Goal: Communication & Community: Answer question/provide support

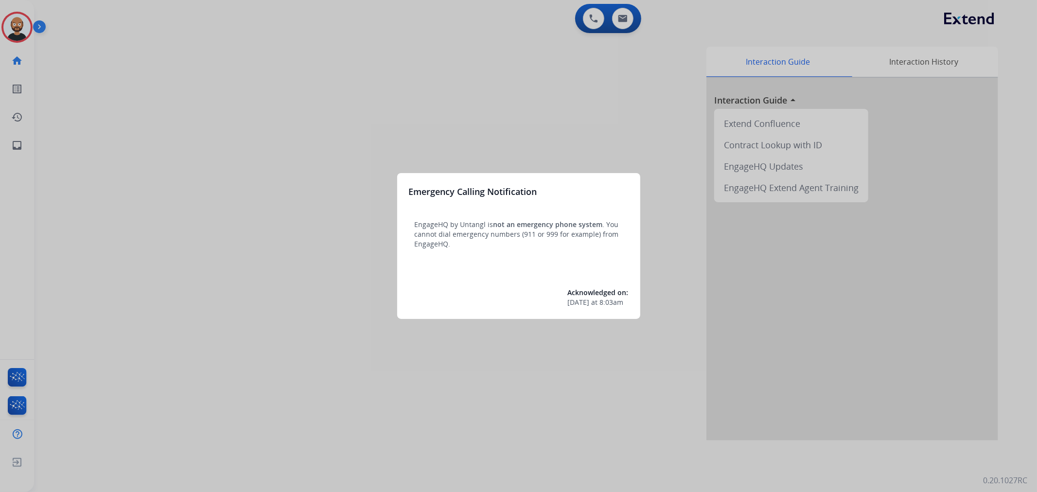
click at [97, 75] on div at bounding box center [518, 246] width 1037 height 492
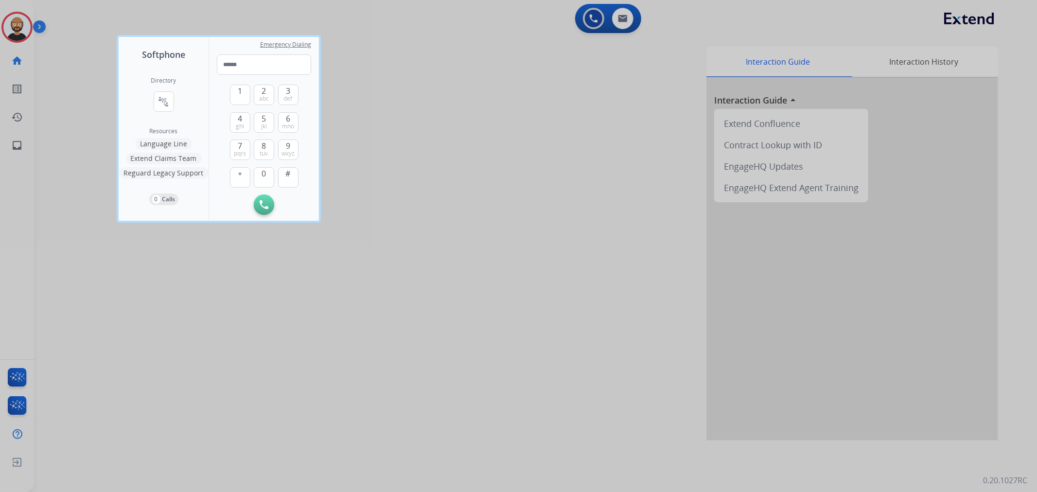
click at [90, 49] on div at bounding box center [518, 246] width 1037 height 492
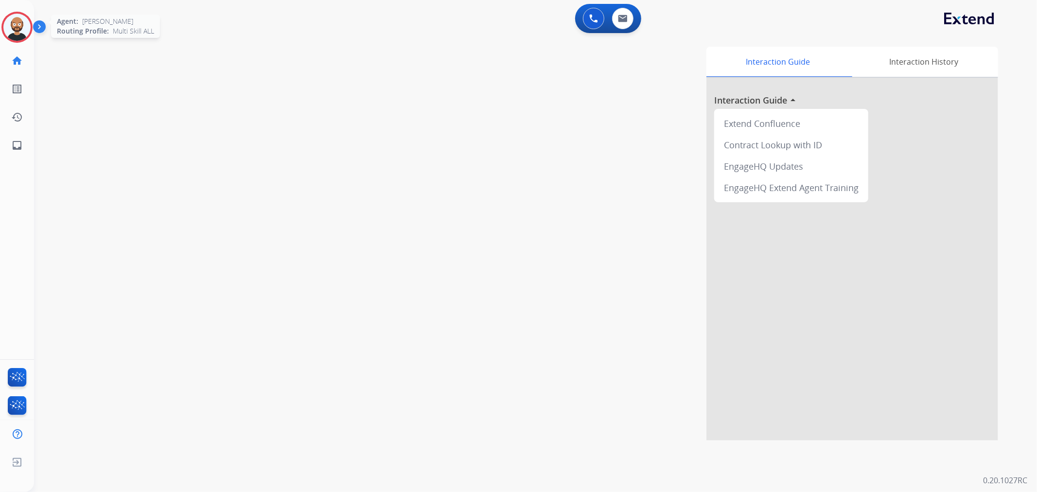
click at [17, 29] on img at bounding box center [16, 27] width 27 height 27
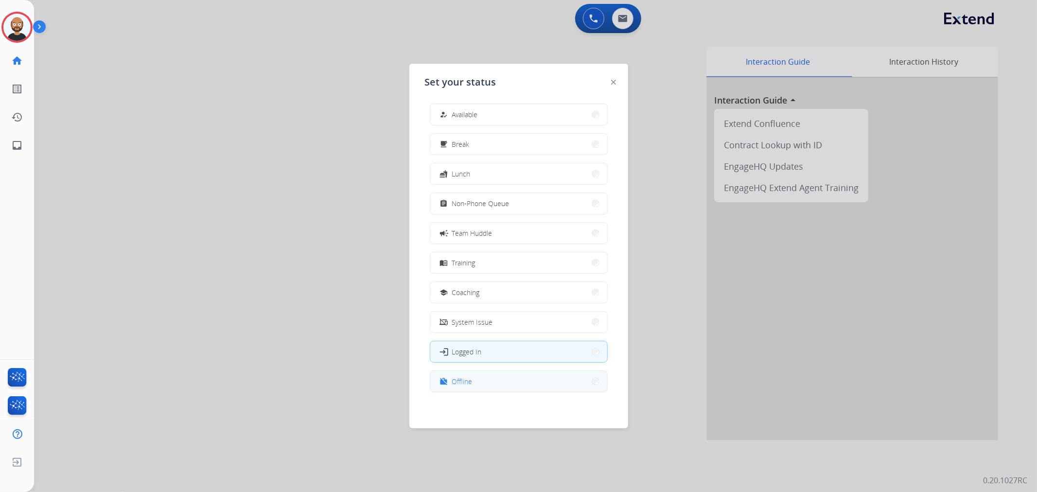
scroll to position [2, 0]
click at [512, 385] on button "work_off Offline" at bounding box center [518, 381] width 177 height 21
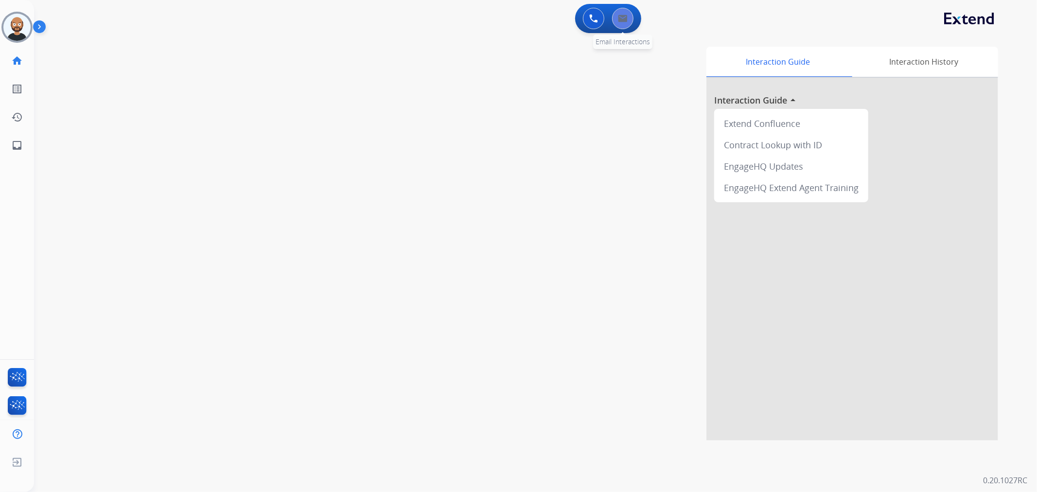
click at [629, 20] on button at bounding box center [622, 18] width 21 height 21
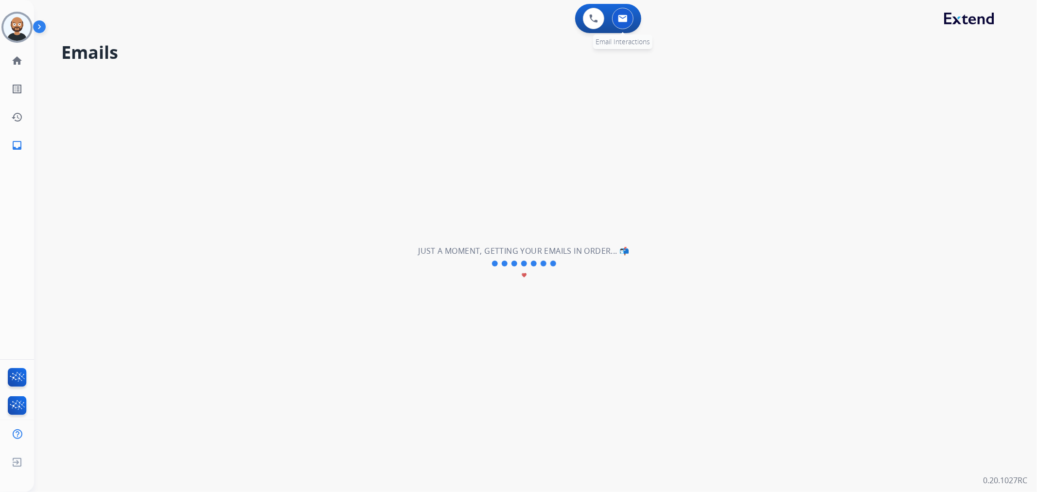
click at [626, 16] on img at bounding box center [623, 19] width 10 height 8
click at [595, 25] on button at bounding box center [593, 18] width 21 height 21
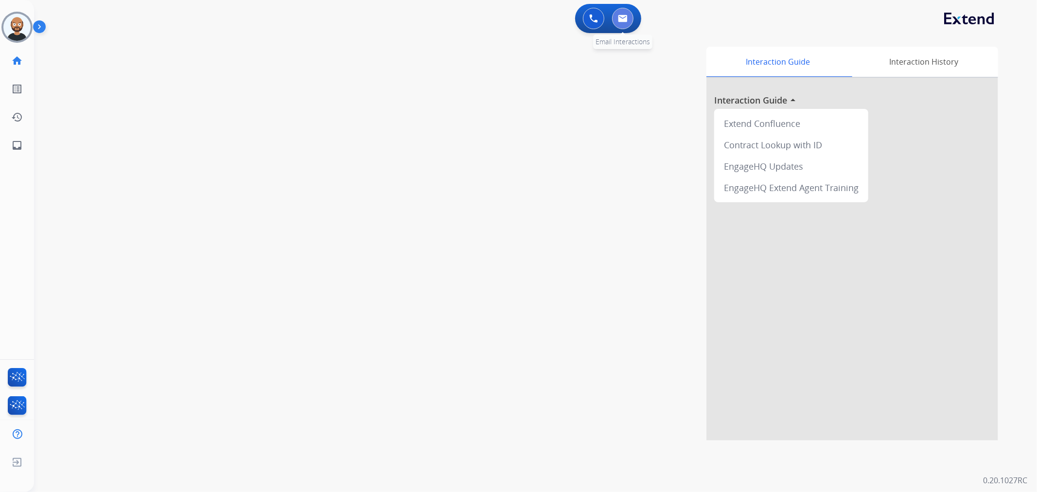
click at [623, 20] on img at bounding box center [623, 19] width 10 height 8
select select "**********"
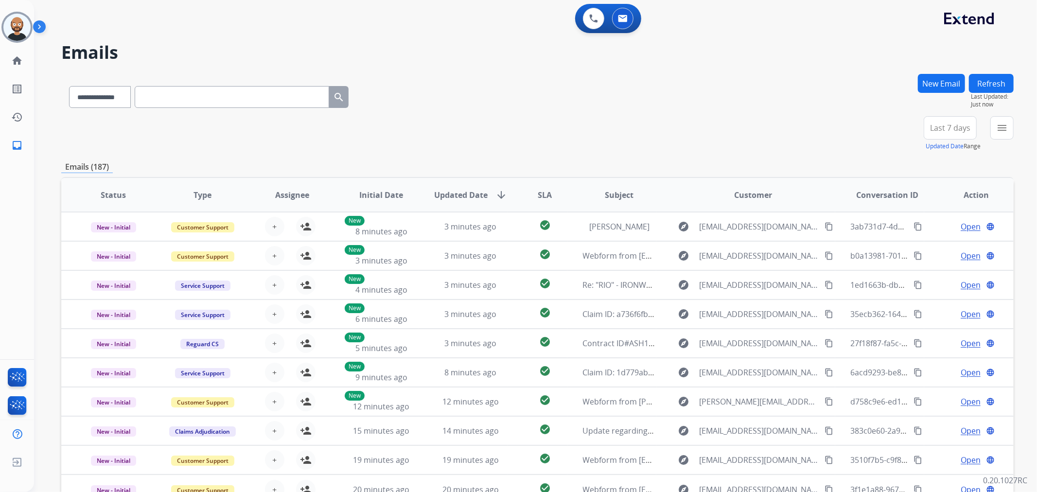
click at [950, 86] on button "New Email" at bounding box center [941, 83] width 47 height 19
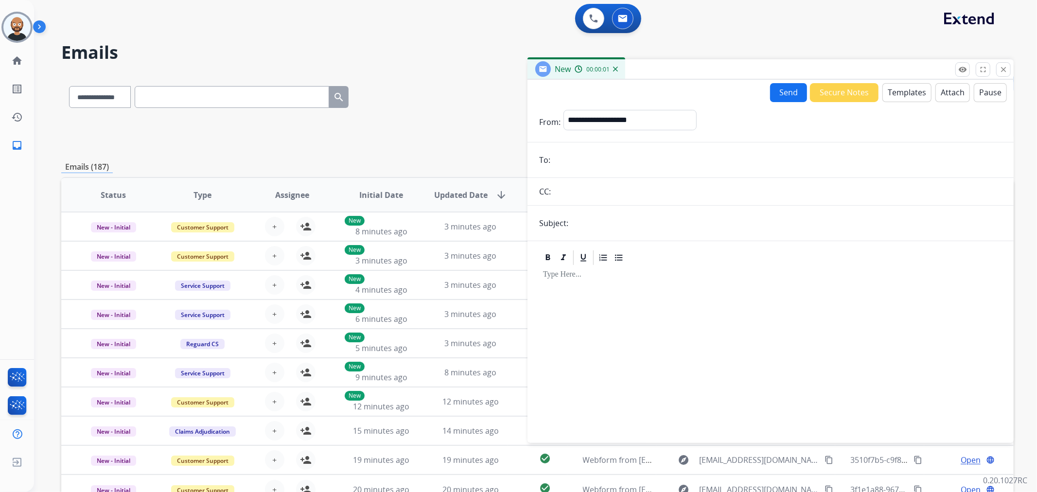
click at [917, 92] on button "Templates" at bounding box center [907, 92] width 49 height 19
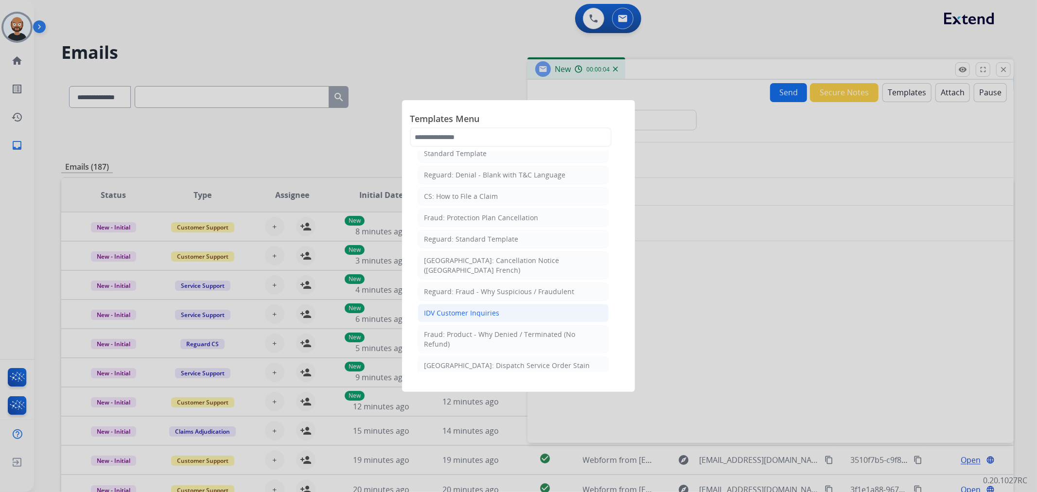
scroll to position [216, 0]
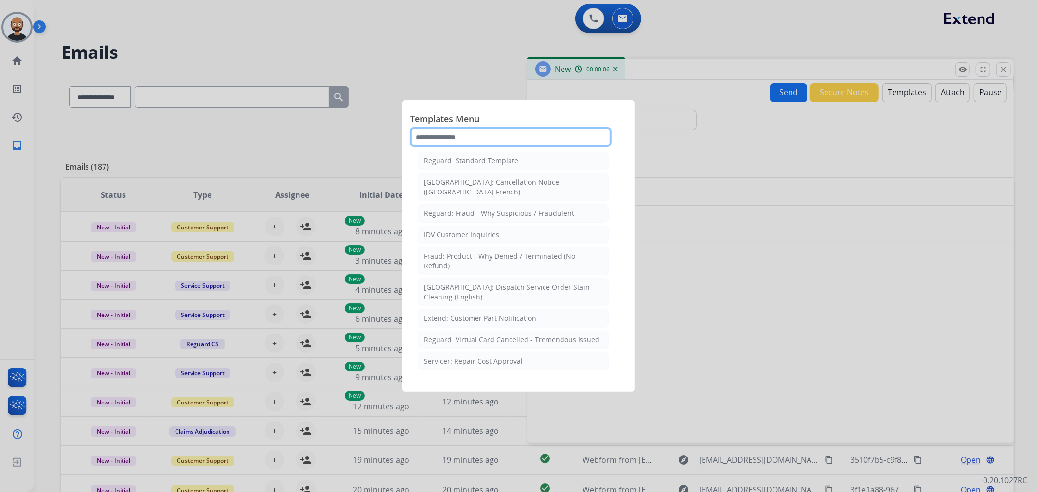
click at [538, 145] on input "text" at bounding box center [511, 136] width 202 height 19
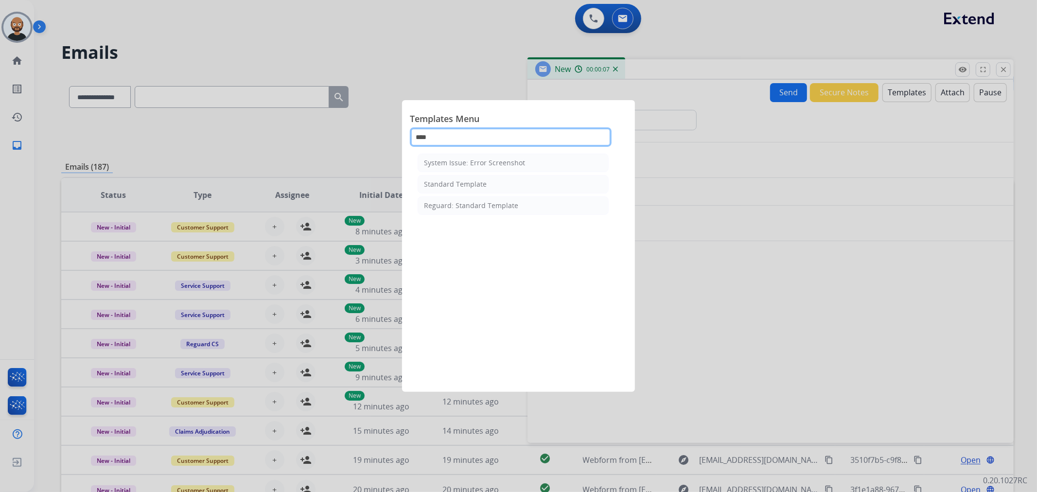
scroll to position [0, 0]
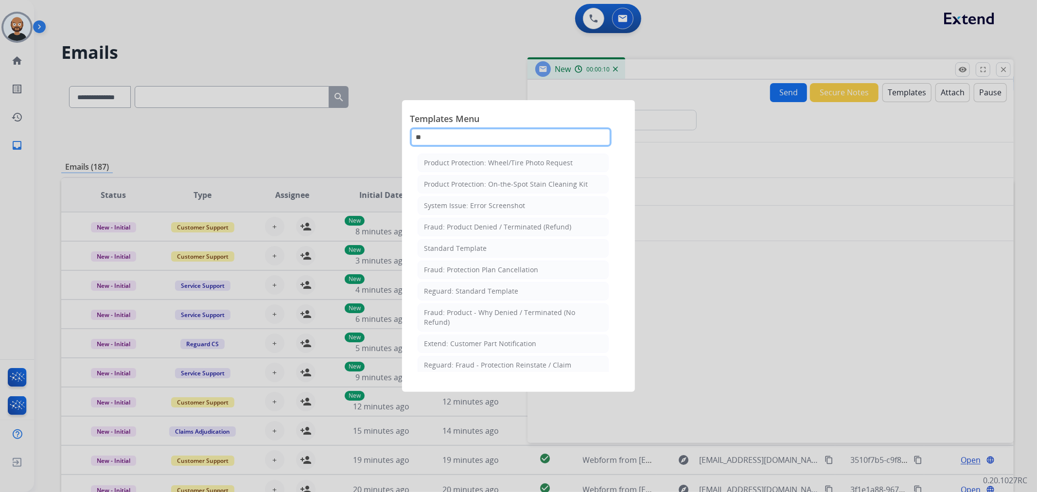
type input "*"
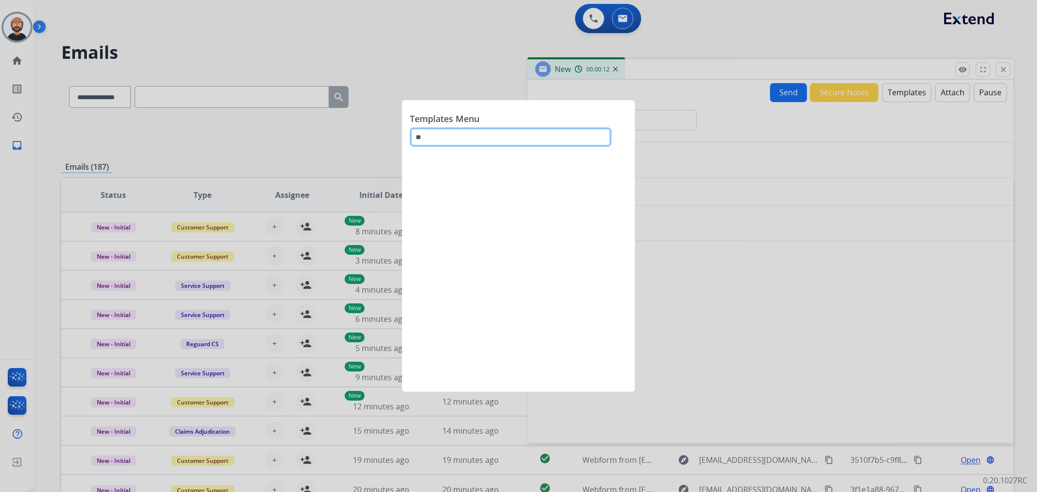
type input "*"
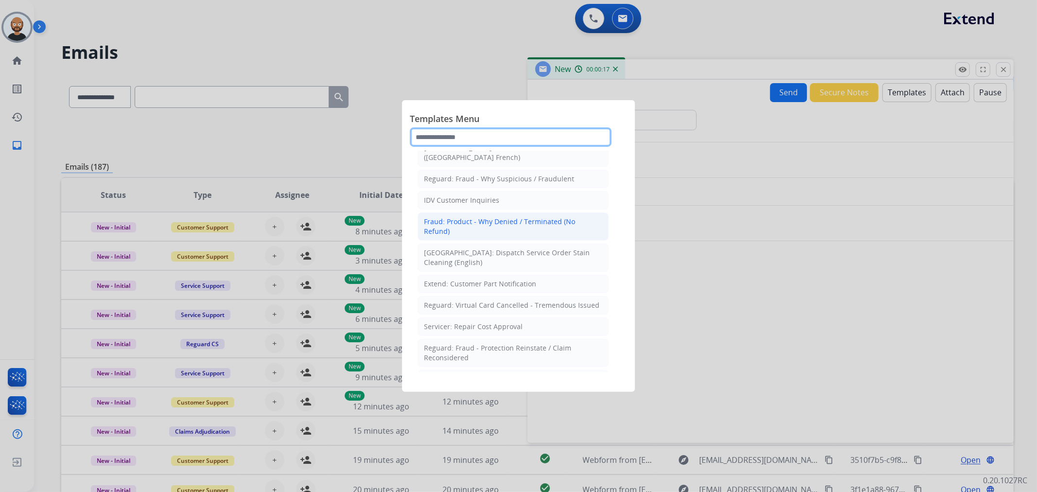
scroll to position [270, 0]
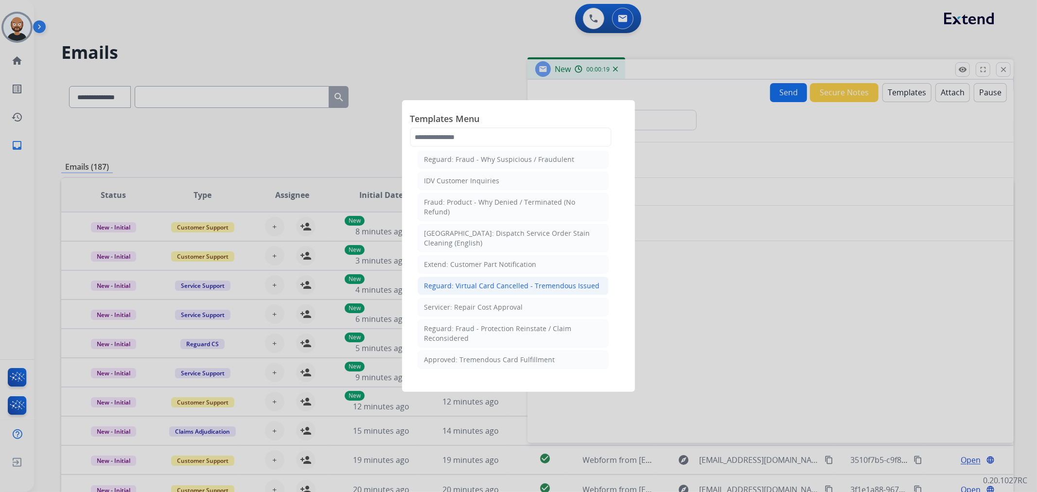
click at [549, 281] on div "Reguard: Virtual Card Cancelled - Tremendous Issued" at bounding box center [512, 286] width 176 height 10
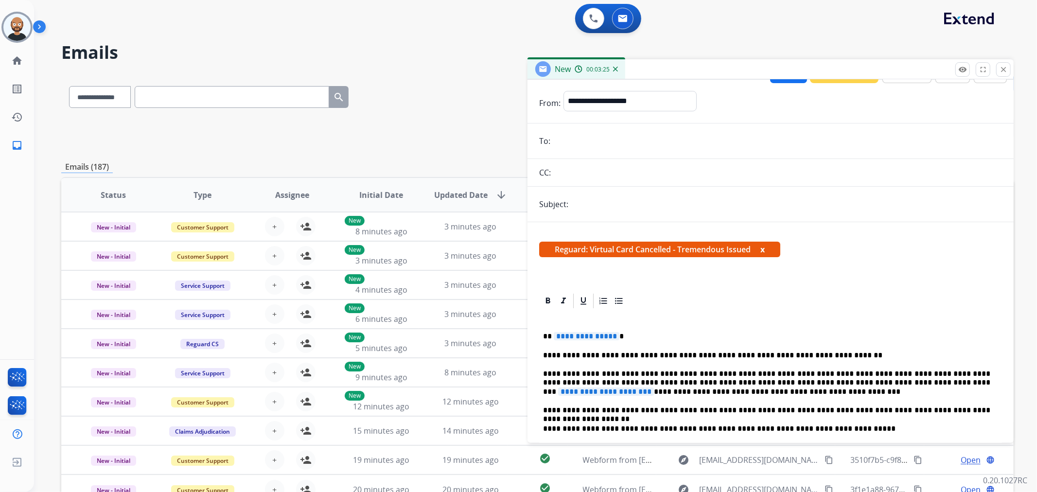
scroll to position [0, 0]
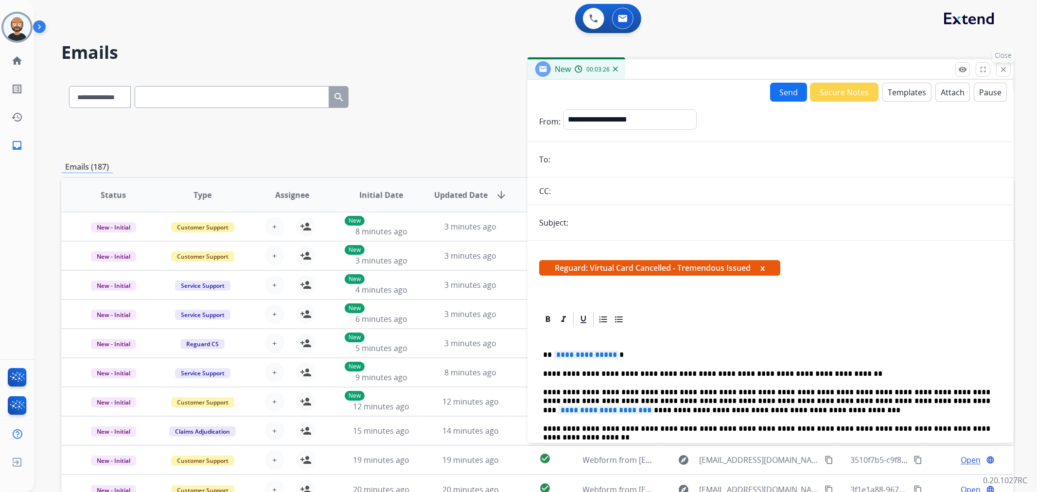
click at [1002, 66] on mat-icon "close" at bounding box center [1003, 69] width 9 height 9
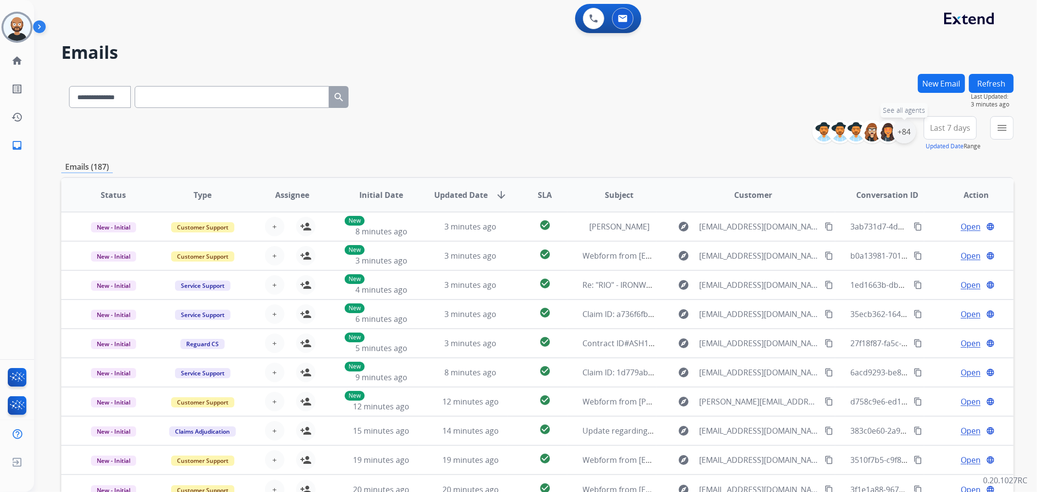
click at [908, 135] on div "+84" at bounding box center [904, 131] width 23 height 23
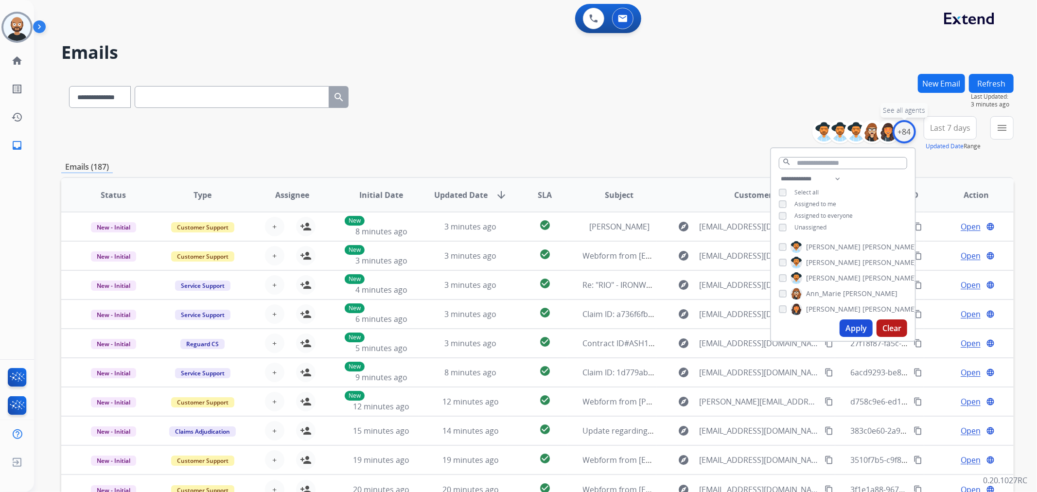
click at [906, 132] on div "+84" at bounding box center [904, 131] width 23 height 23
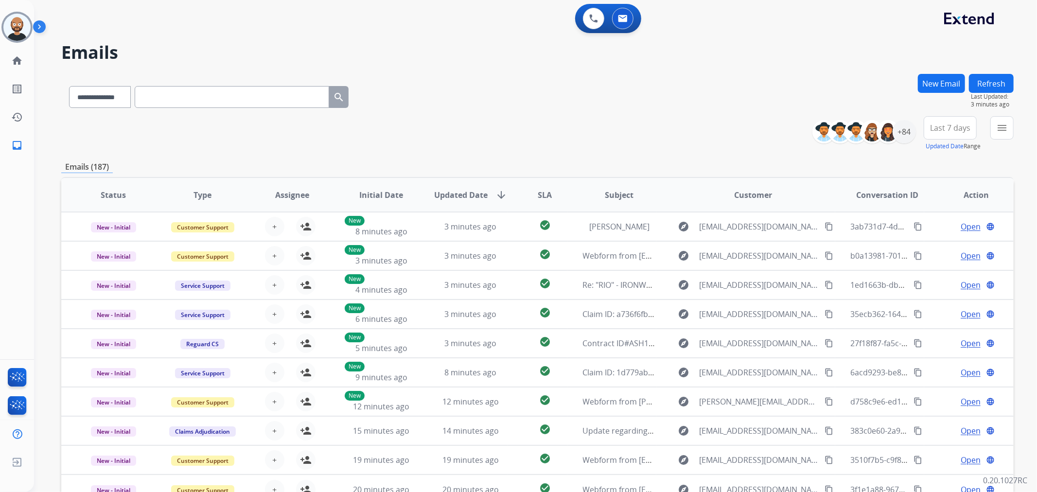
click at [946, 84] on button "New Email" at bounding box center [941, 83] width 47 height 19
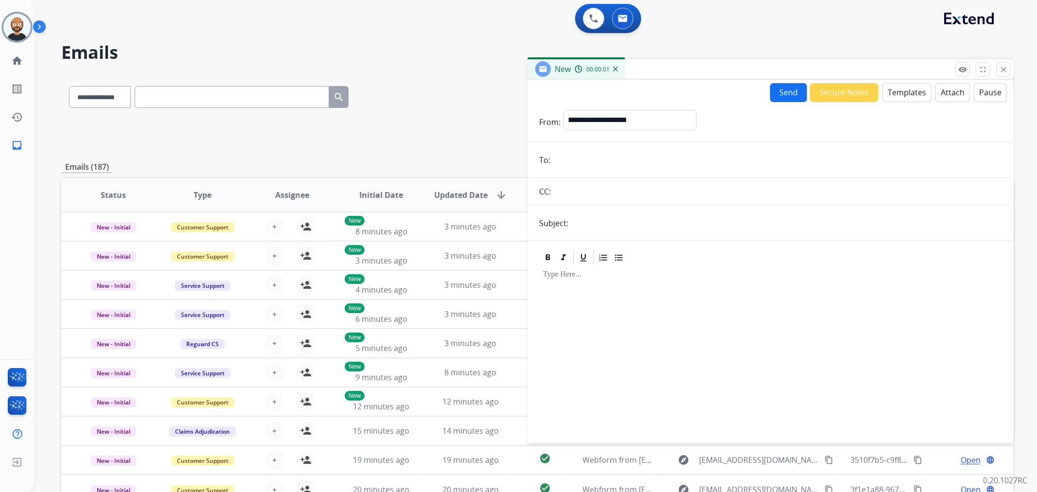
click at [896, 90] on button "Templates" at bounding box center [907, 92] width 49 height 19
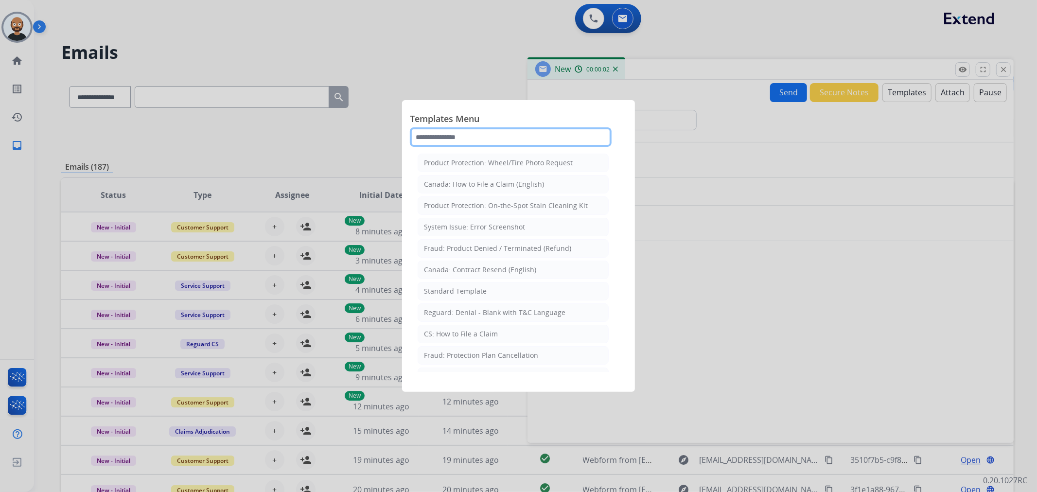
click at [580, 137] on input "text" at bounding box center [511, 136] width 202 height 19
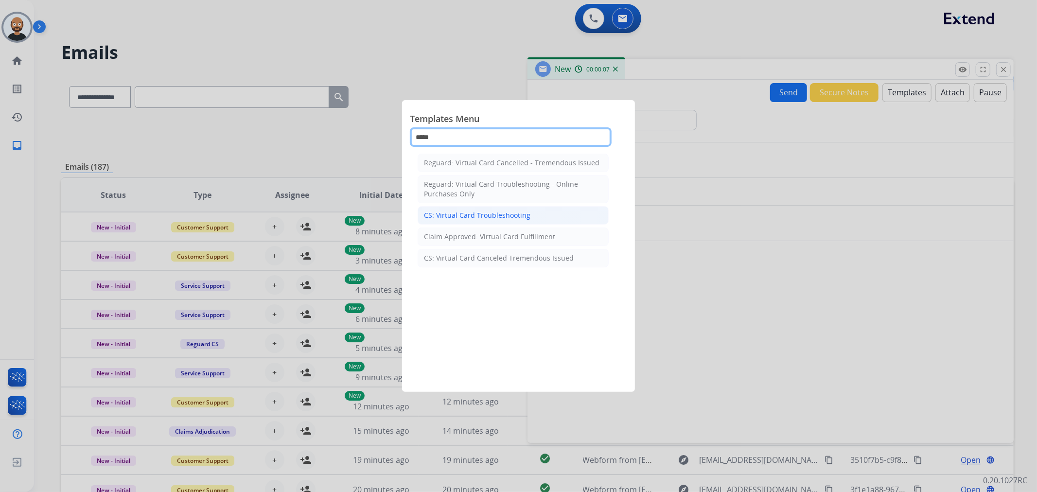
type input "*****"
click at [548, 218] on li "CS: Virtual Card Troubleshooting" at bounding box center [513, 215] width 191 height 18
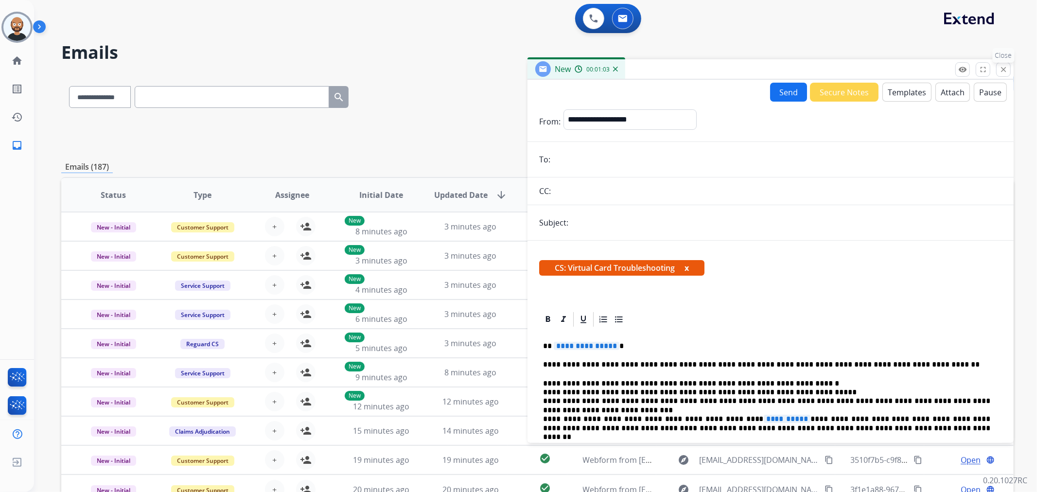
click at [1003, 71] on mat-icon "close" at bounding box center [1003, 69] width 9 height 9
